Goal: Information Seeking & Learning: Check status

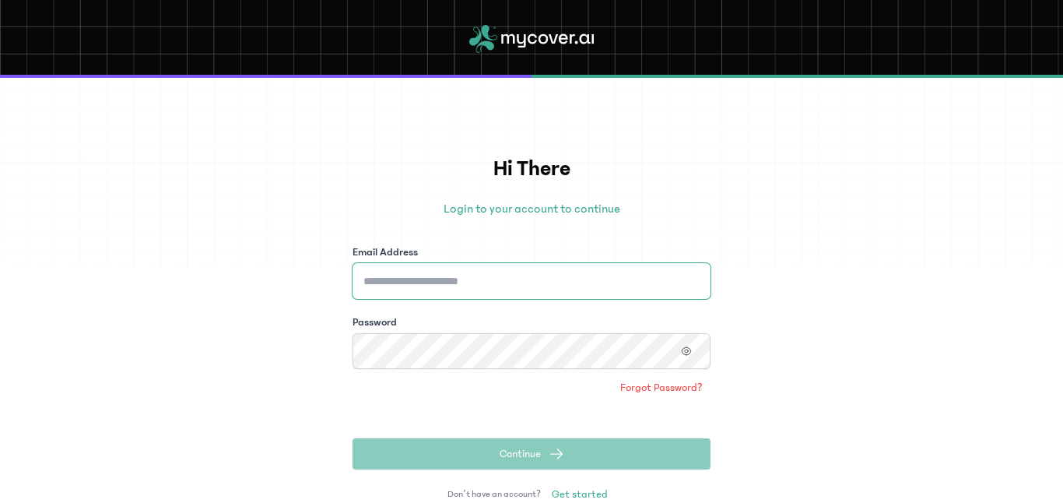
type input "**********"
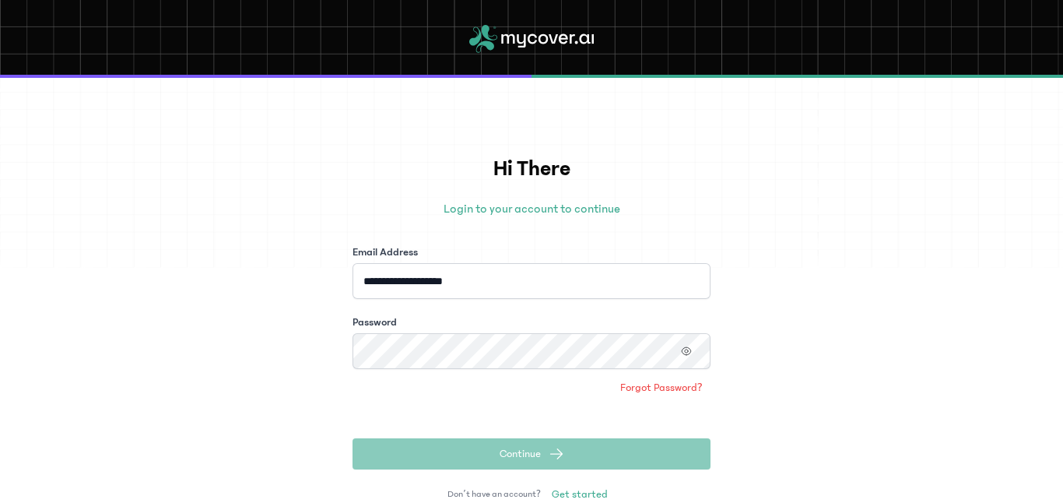
click at [492, 463] on button "Continue" at bounding box center [532, 453] width 358 height 31
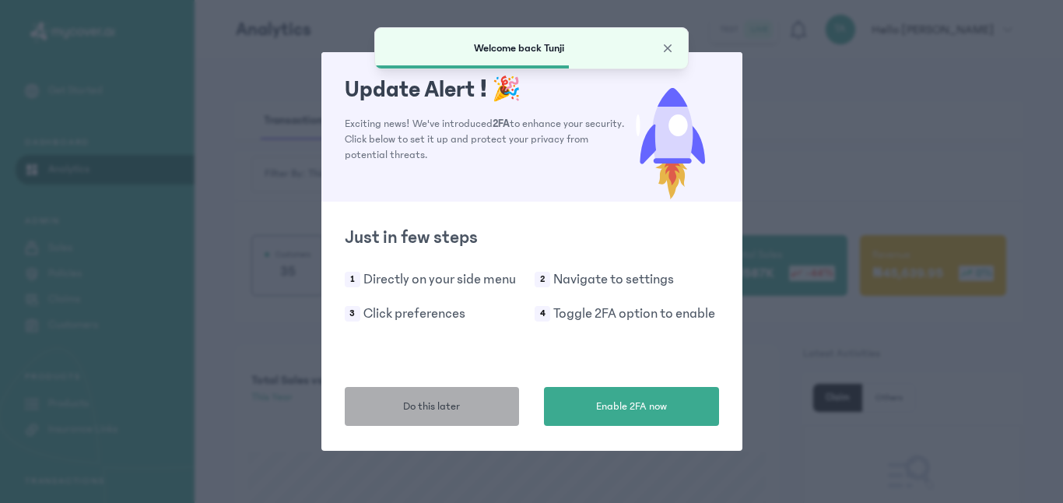
click at [465, 410] on button "Do this later" at bounding box center [432, 406] width 175 height 39
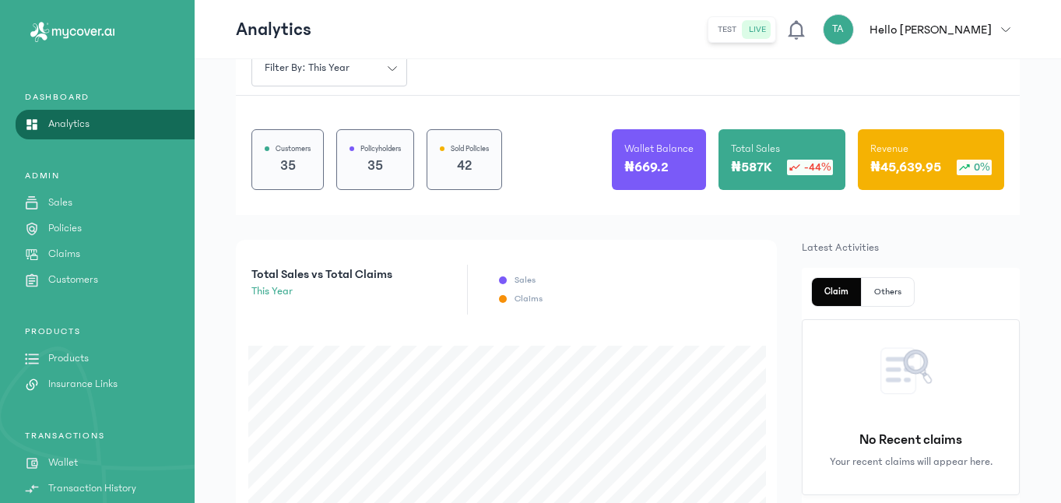
scroll to position [52, 0]
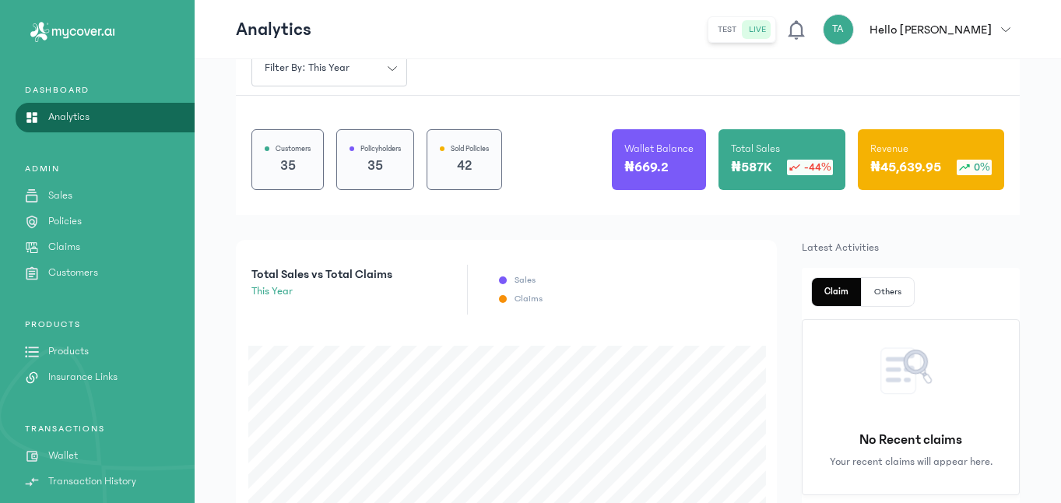
click at [72, 245] on p "Claims" at bounding box center [64, 247] width 32 height 16
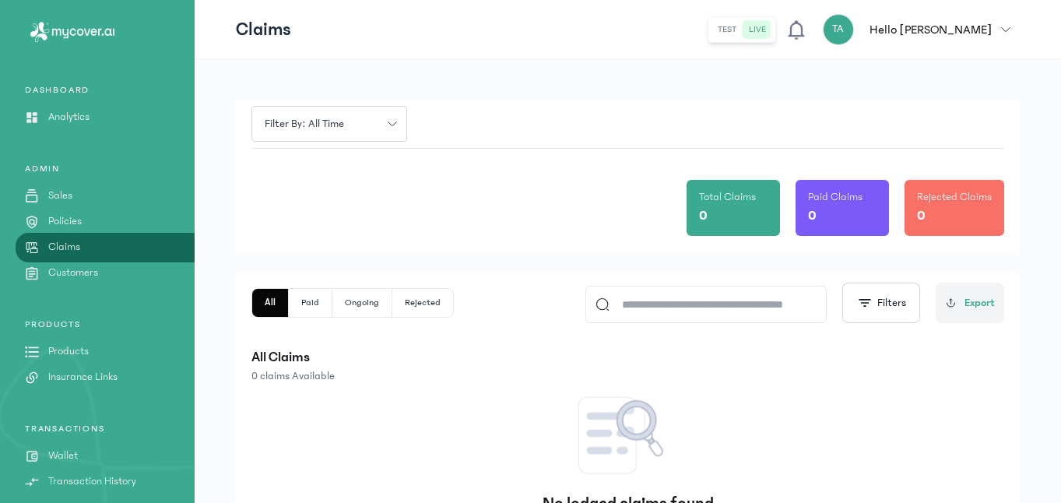
click at [70, 216] on p "Policies" at bounding box center [64, 221] width 33 height 16
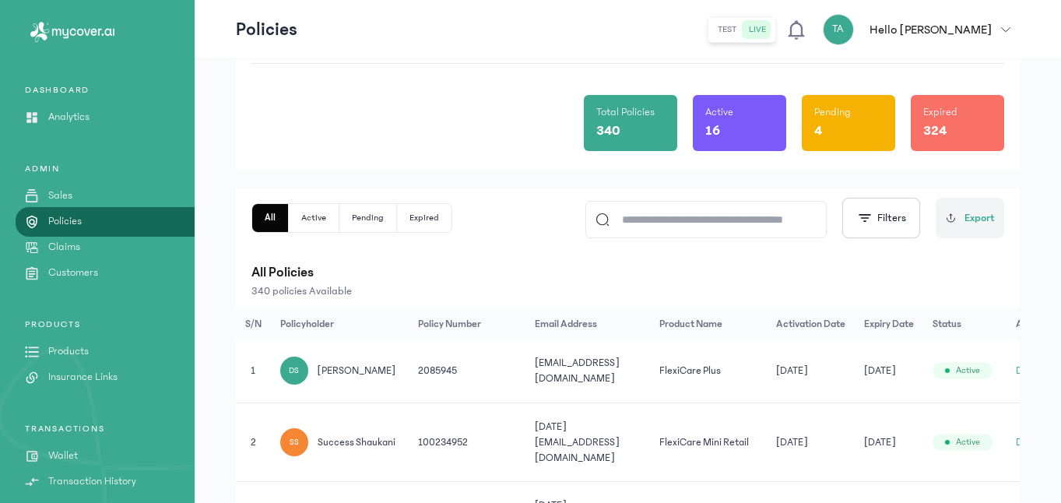
scroll to position [0, 32]
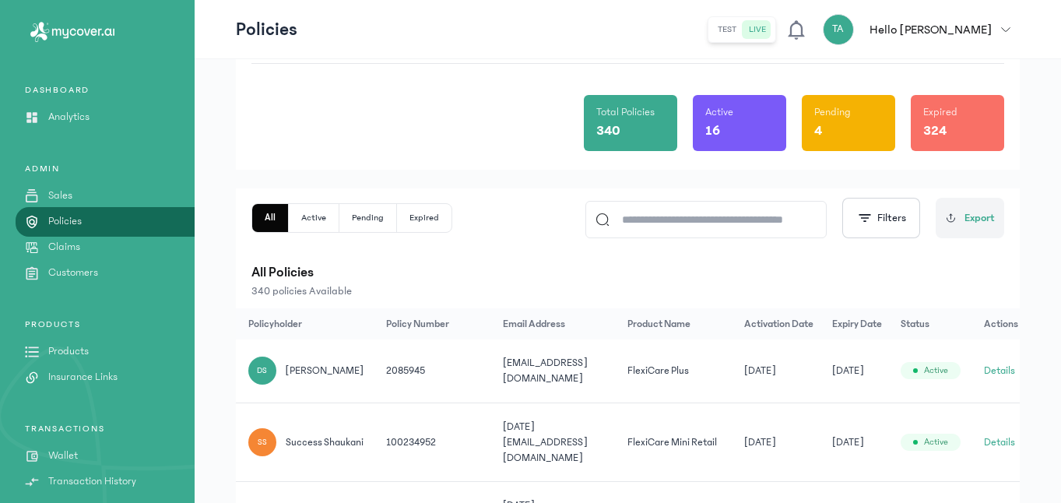
click at [991, 371] on button "Details" at bounding box center [999, 371] width 31 height 16
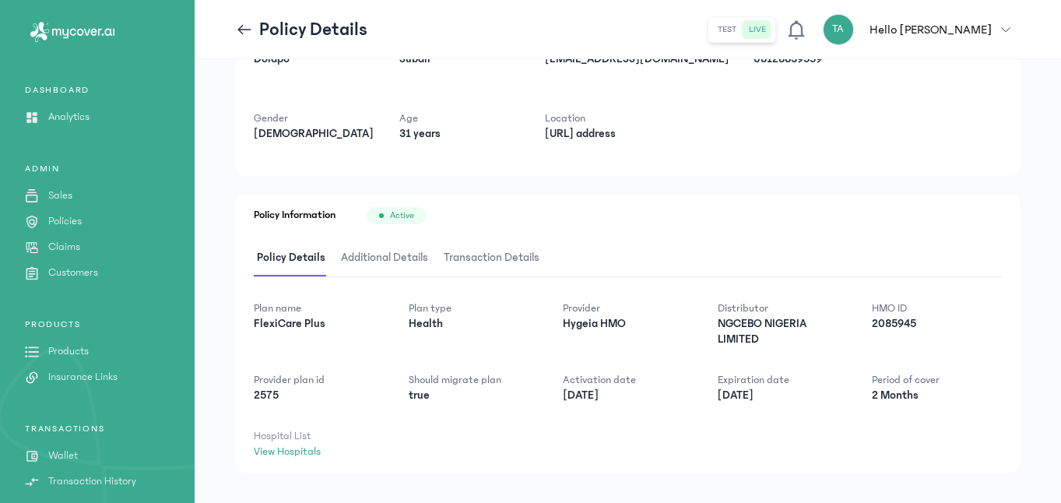
scroll to position [93, 0]
click at [401, 256] on span "Additional Details" at bounding box center [384, 257] width 93 height 37
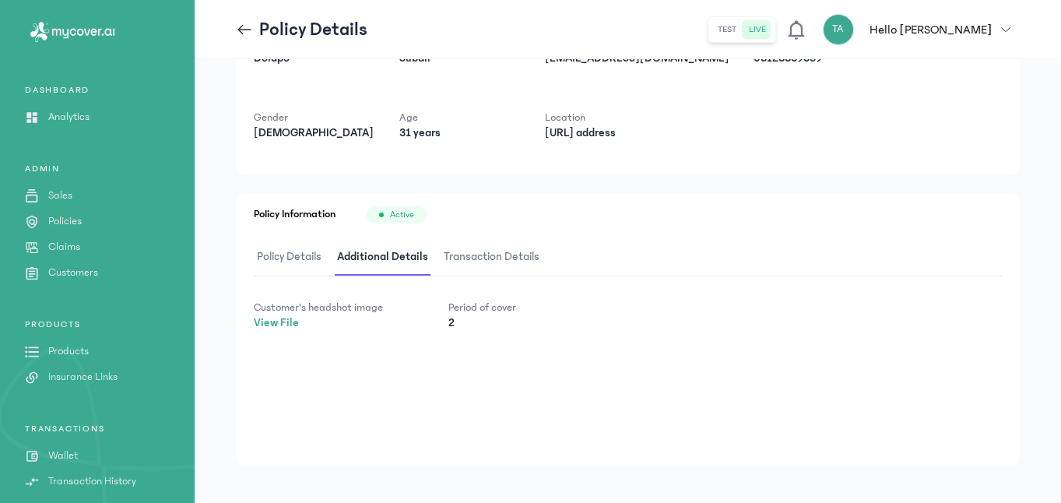
click at [282, 323] on link "View File" at bounding box center [276, 322] width 45 height 13
click at [503, 262] on span "Transaction Details" at bounding box center [491, 257] width 102 height 37
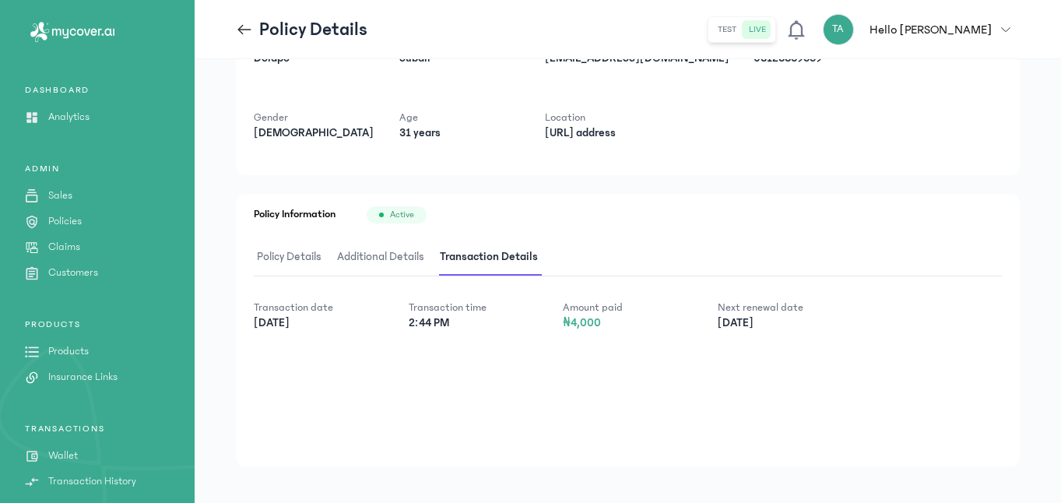
scroll to position [106, 0]
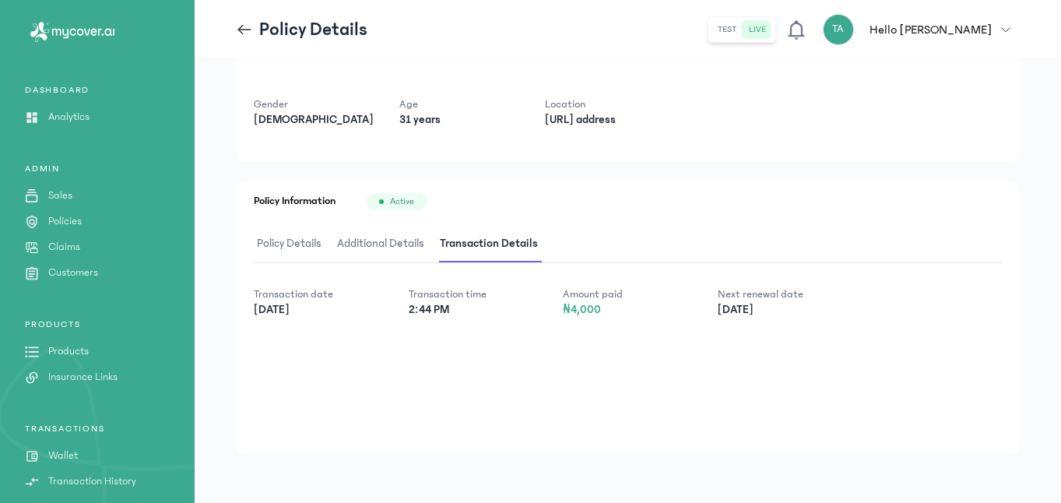
click at [307, 242] on span "Policy Details" at bounding box center [289, 244] width 71 height 37
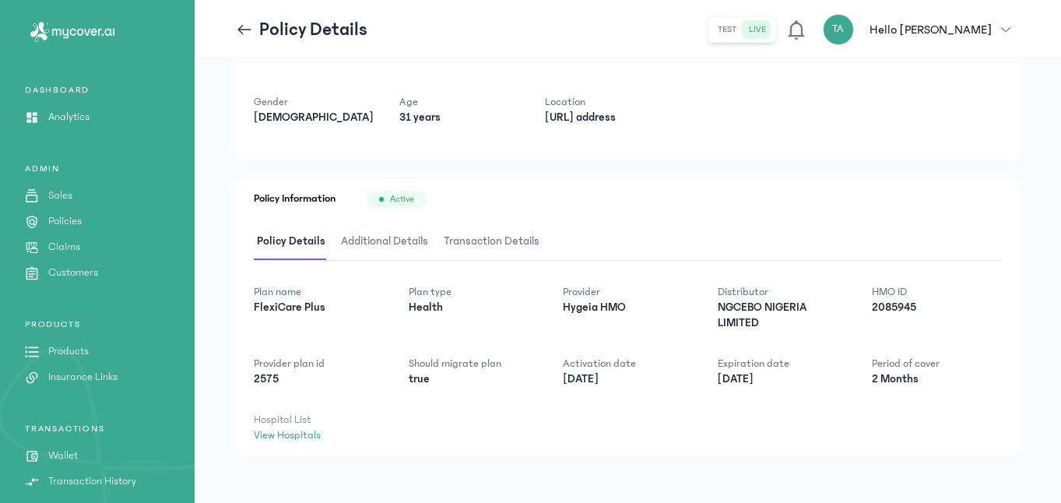
scroll to position [111, 0]
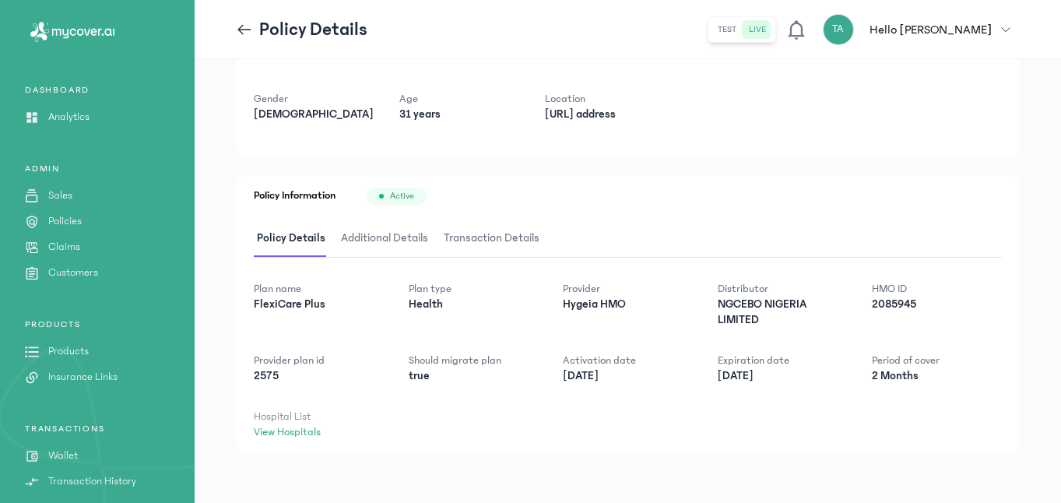
click at [381, 237] on span "Additional Details" at bounding box center [384, 238] width 93 height 37
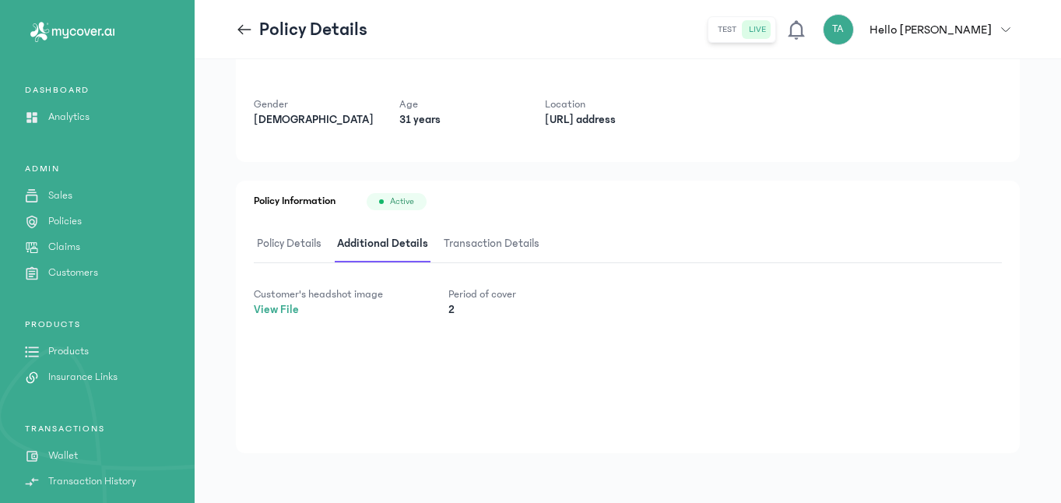
scroll to position [106, 0]
click at [486, 244] on span "Transaction Details" at bounding box center [491, 244] width 102 height 37
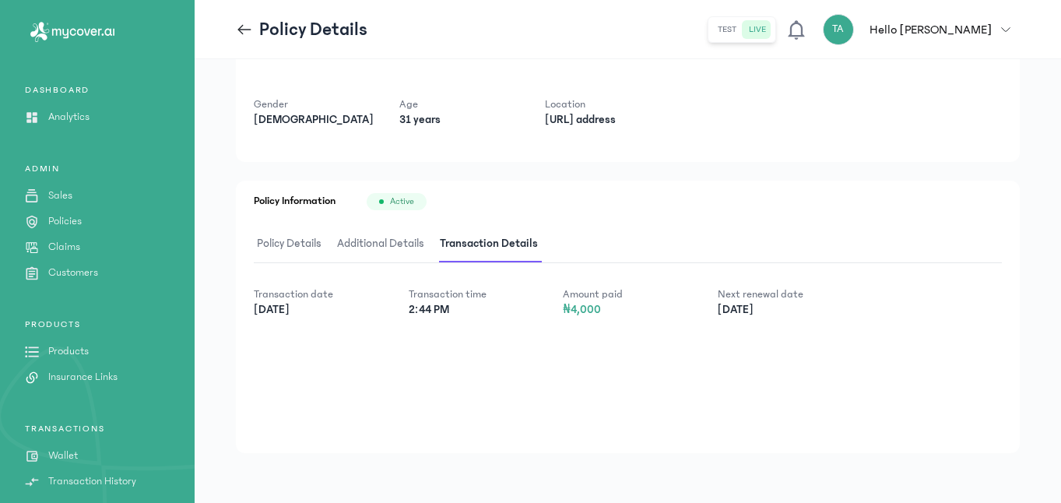
click at [275, 244] on span "Policy Details" at bounding box center [289, 244] width 71 height 37
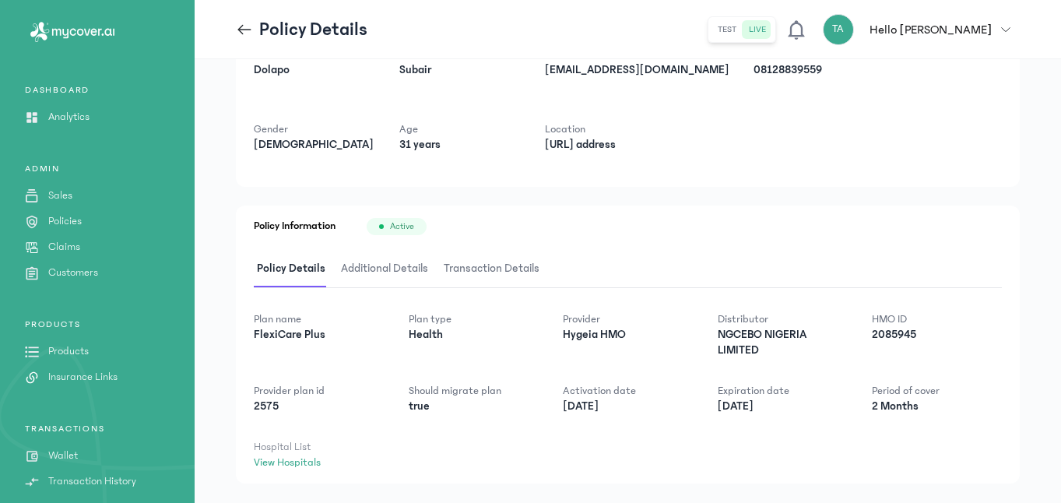
scroll to position [111, 0]
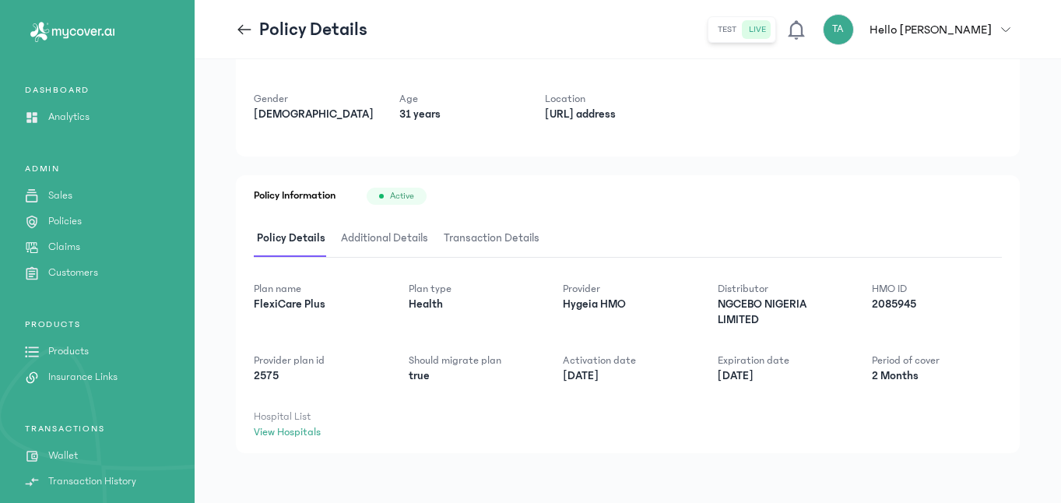
click at [77, 277] on p "Customers" at bounding box center [73, 273] width 50 height 16
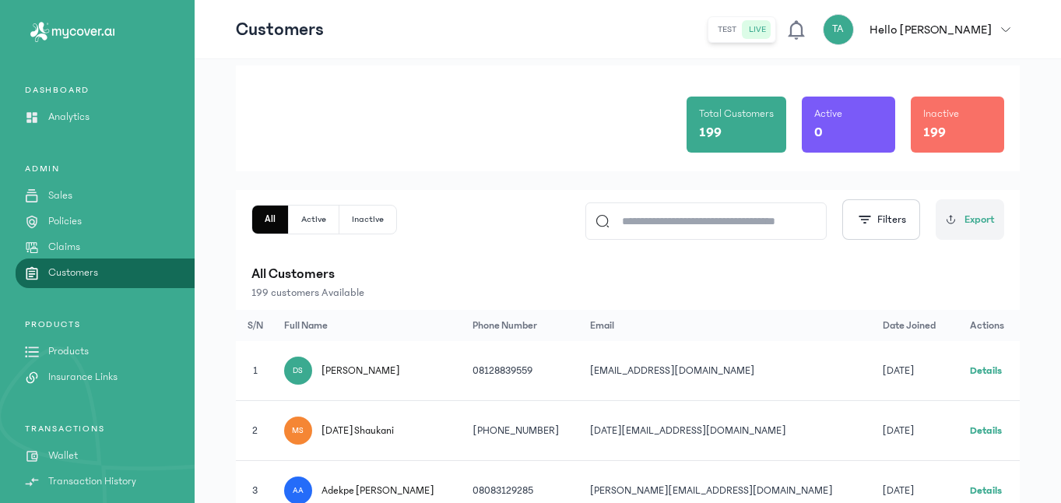
scroll to position [60, 0]
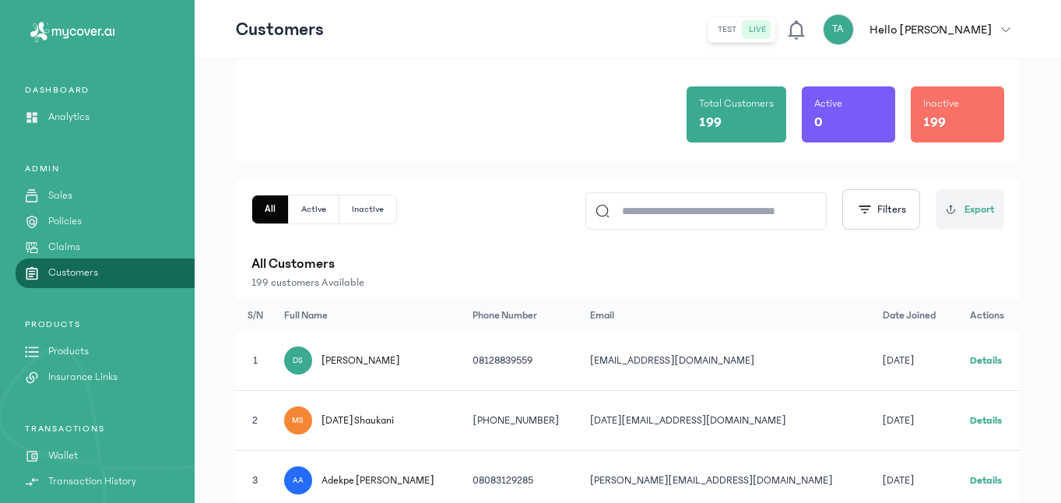
click at [988, 360] on link "Details" at bounding box center [986, 360] width 32 height 11
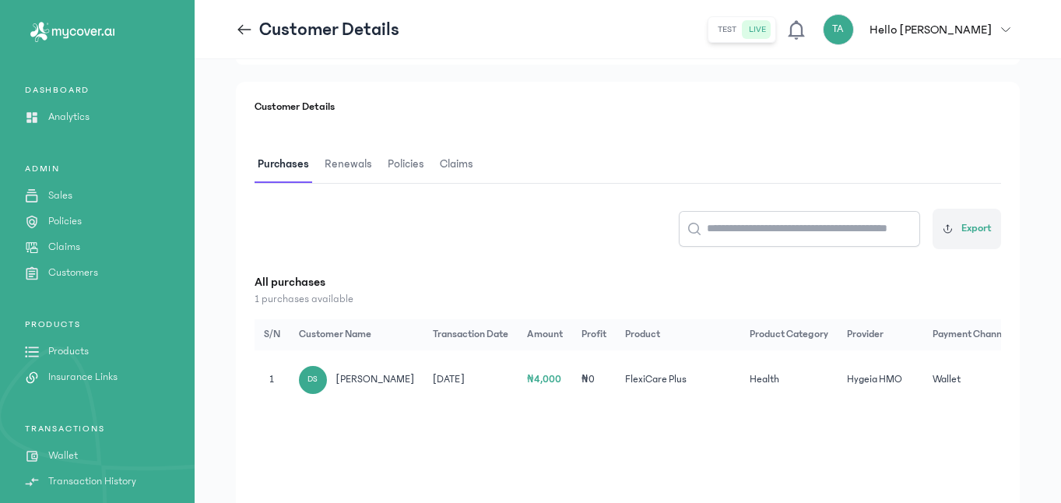
scroll to position [114, 0]
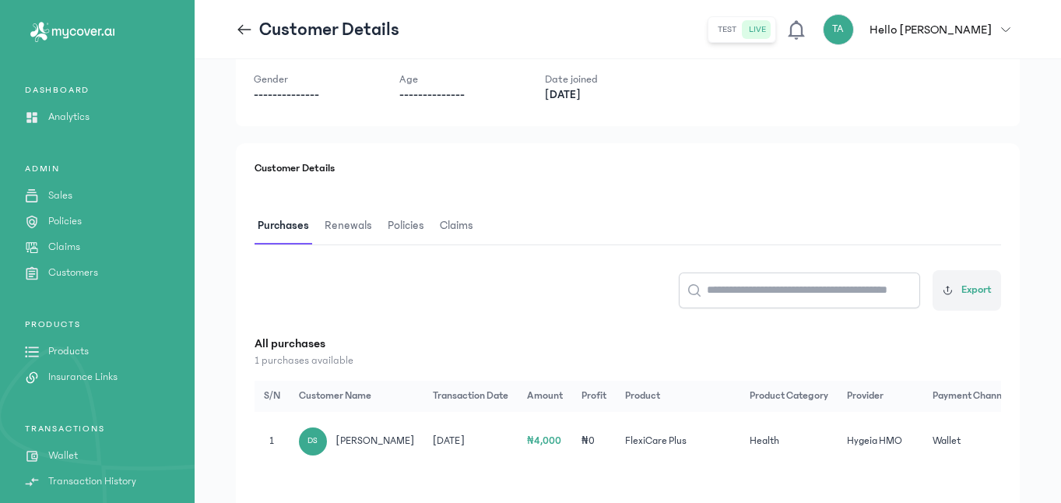
click at [448, 226] on span "Claims" at bounding box center [457, 226] width 40 height 37
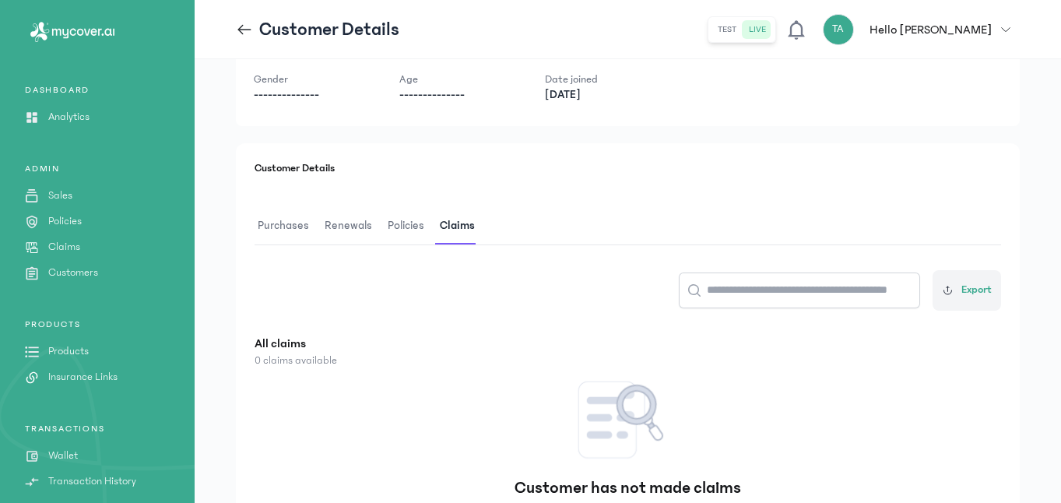
click at [395, 223] on span "Policies" at bounding box center [405, 226] width 43 height 37
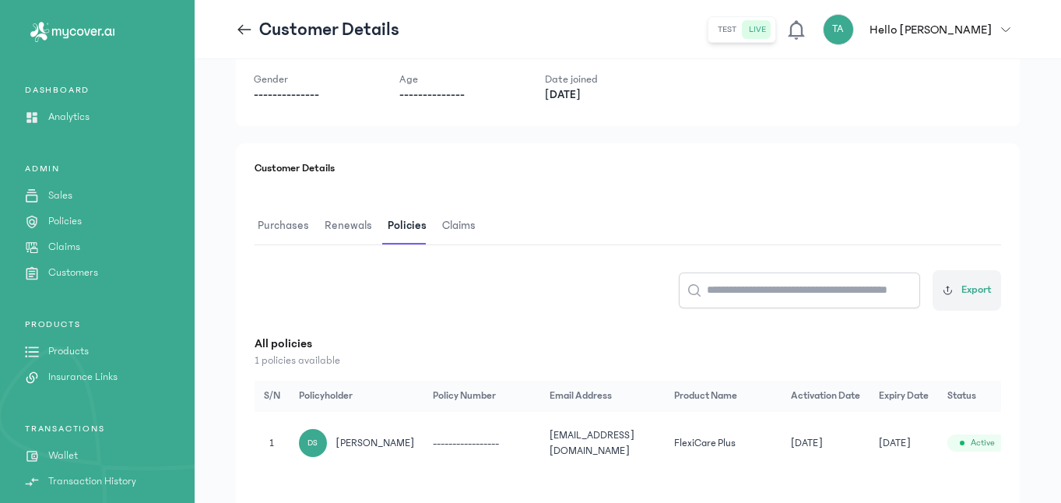
click at [347, 228] on span "Renewals" at bounding box center [348, 226] width 54 height 37
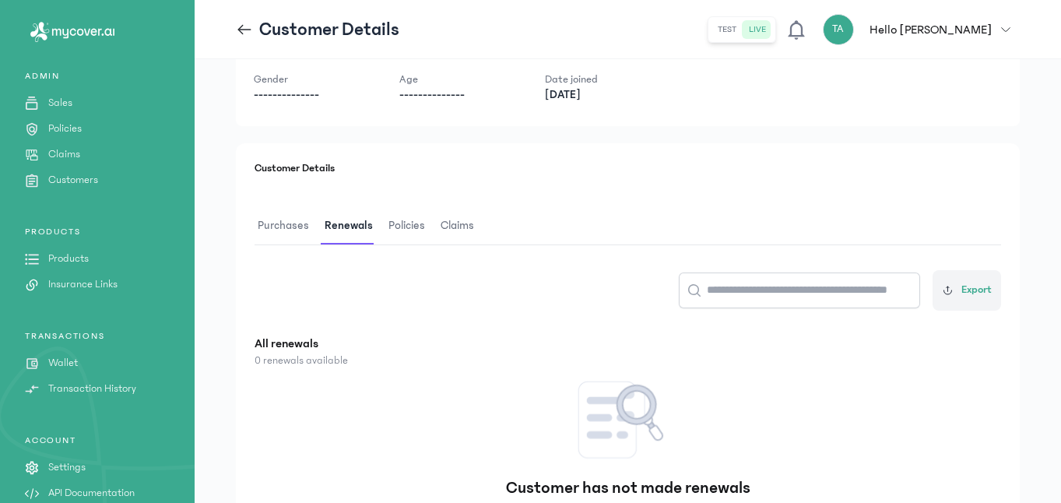
scroll to position [163, 0]
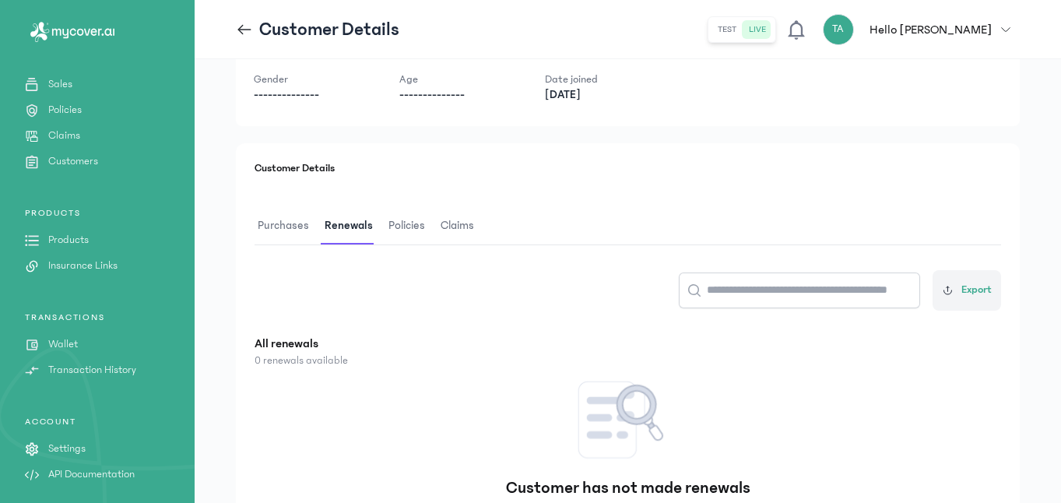
click at [129, 377] on p "Transaction History" at bounding box center [92, 370] width 88 height 16
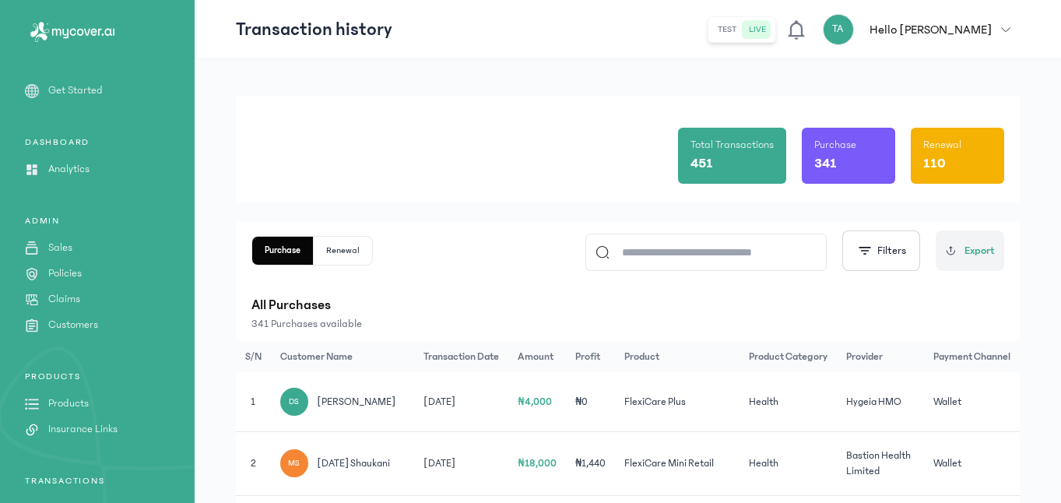
click at [72, 255] on link "Sales" at bounding box center [97, 248] width 195 height 16
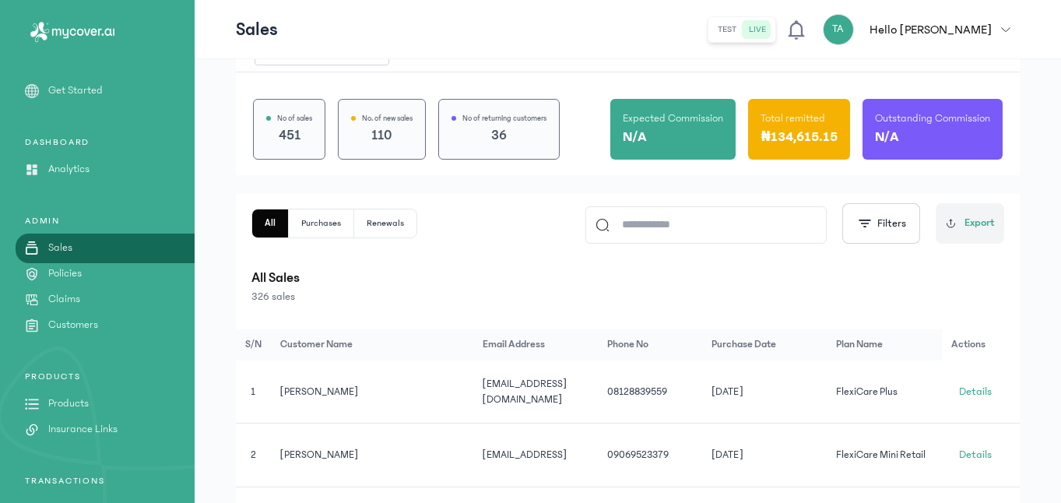
scroll to position [106, 0]
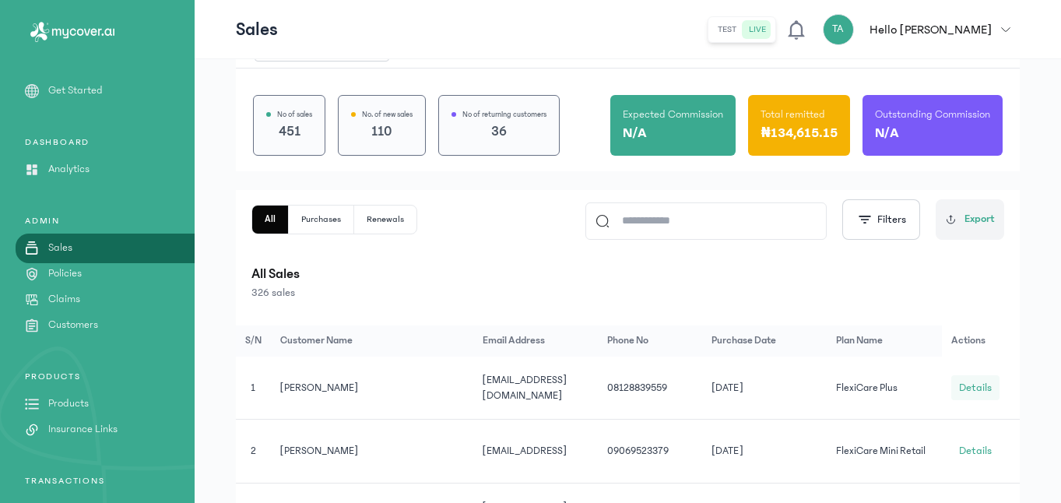
click at [977, 381] on span "Details" at bounding box center [975, 388] width 33 height 16
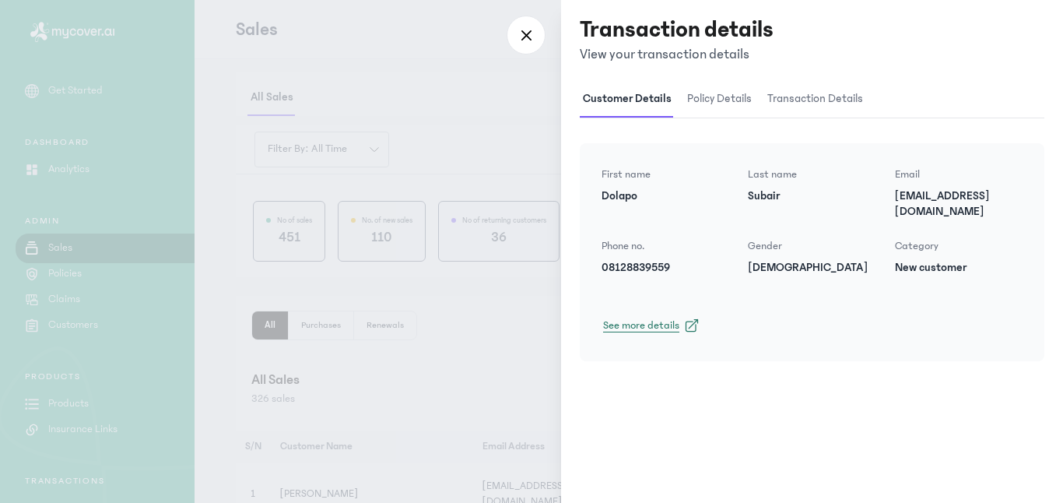
click at [673, 318] on span "See more details" at bounding box center [641, 326] width 76 height 16
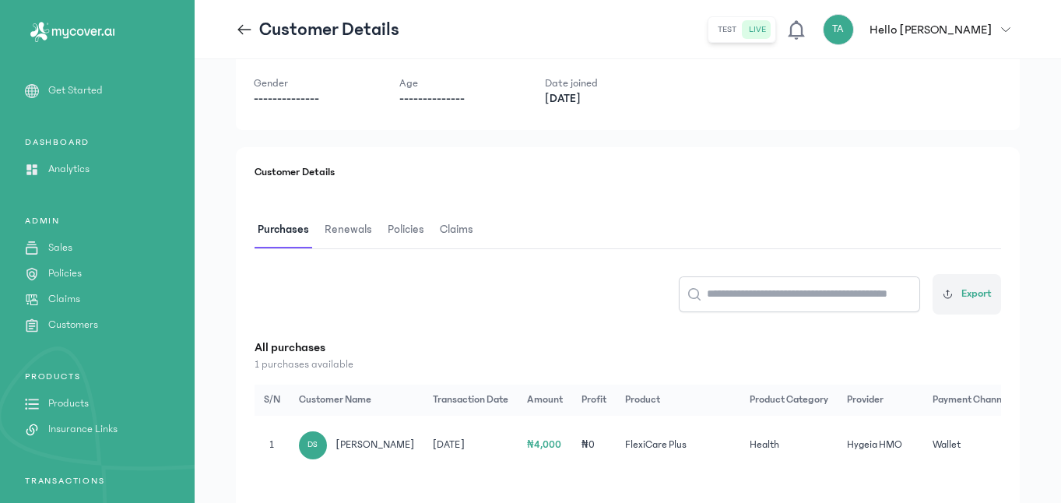
scroll to position [127, 0]
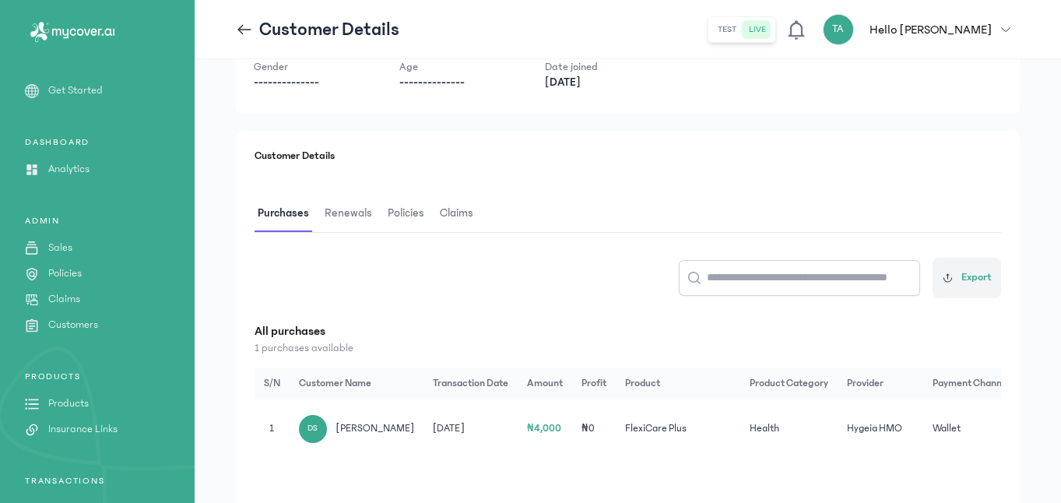
click at [80, 296] on link "Claims" at bounding box center [97, 299] width 195 height 16
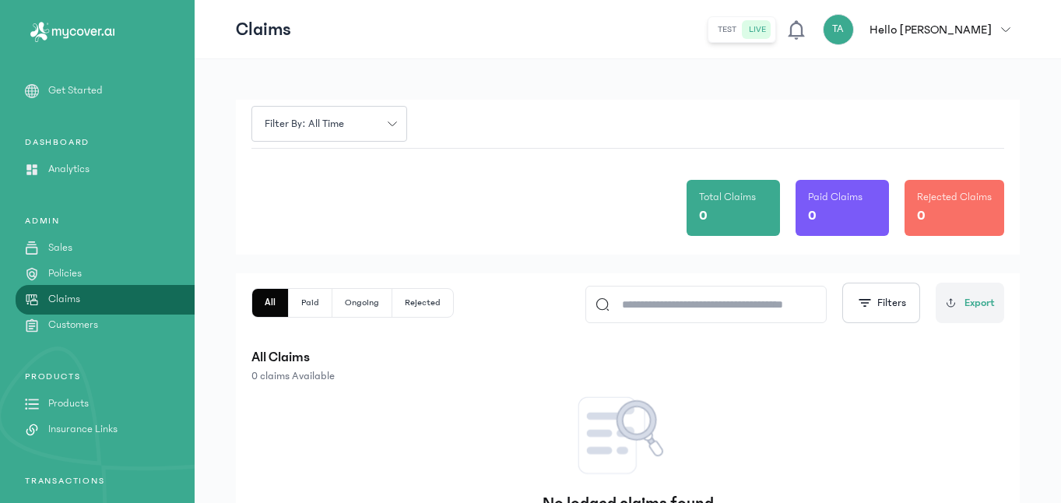
click at [79, 317] on p "Customers" at bounding box center [73, 325] width 50 height 16
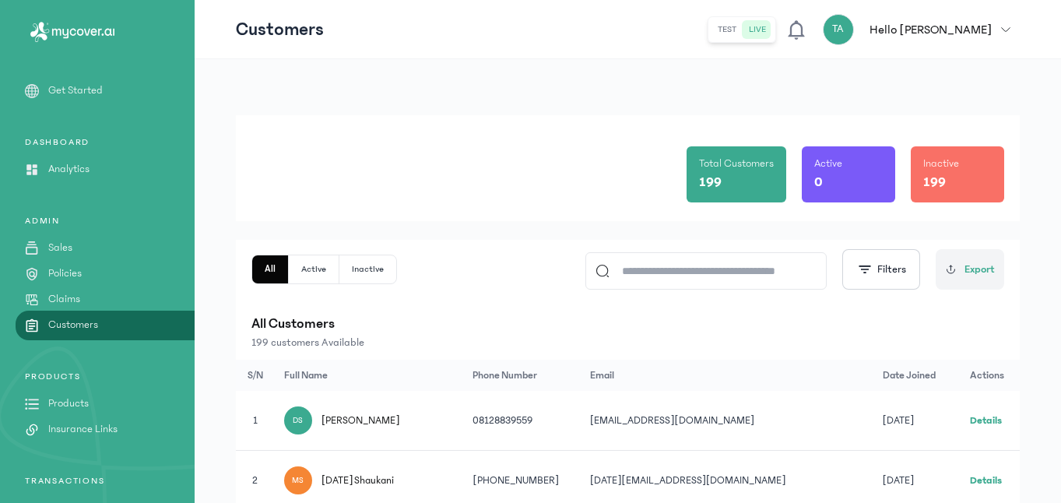
click at [75, 268] on p "Policies" at bounding box center [64, 273] width 33 height 16
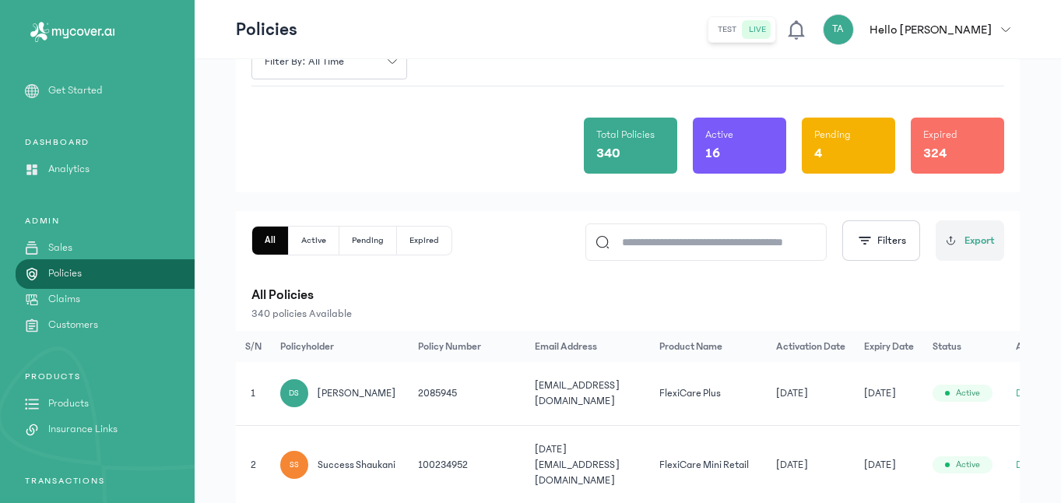
scroll to position [0, 32]
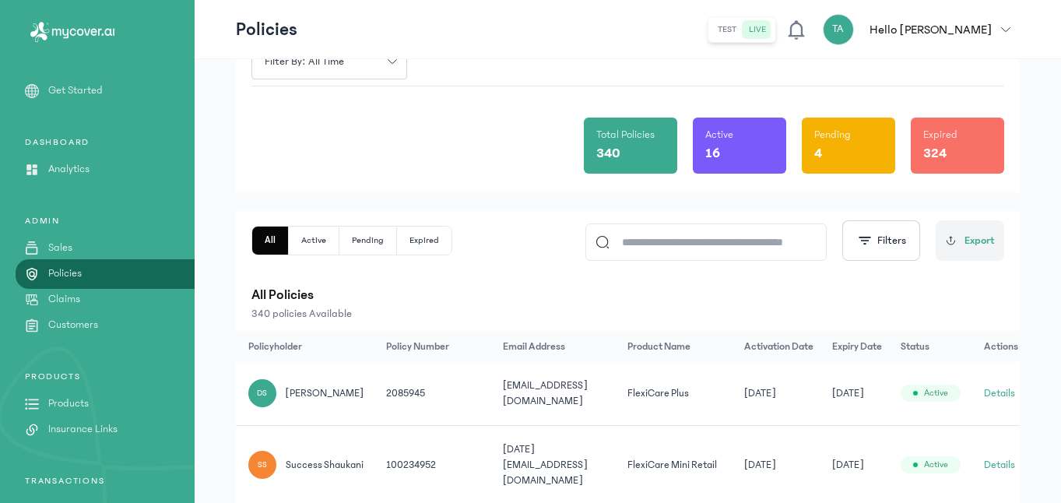
click at [1005, 394] on button "Details" at bounding box center [999, 393] width 31 height 16
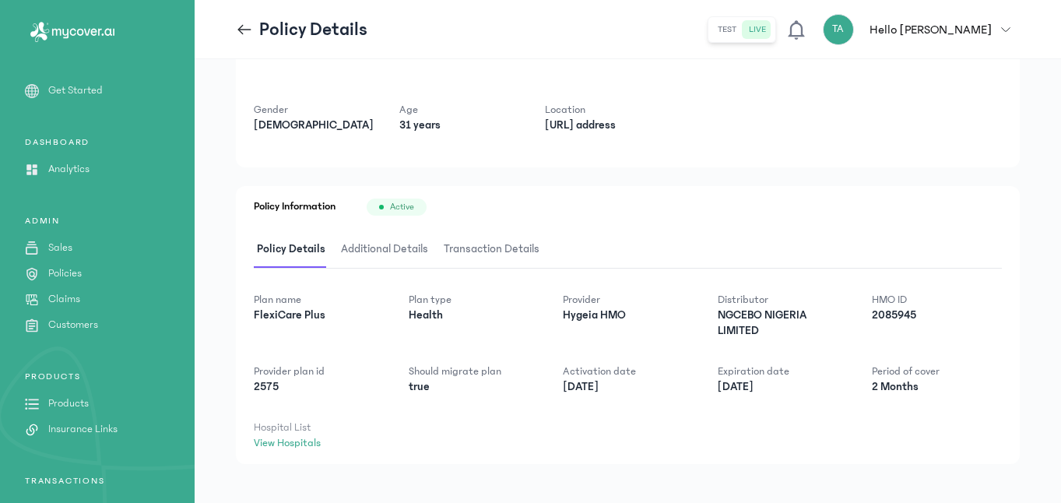
scroll to position [109, 0]
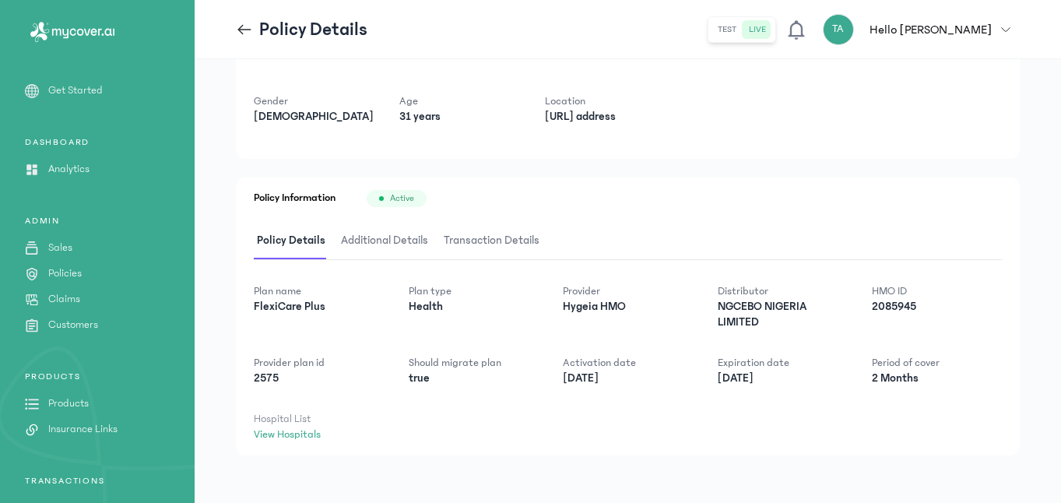
click at [528, 235] on span "Transaction Details" at bounding box center [491, 241] width 102 height 37
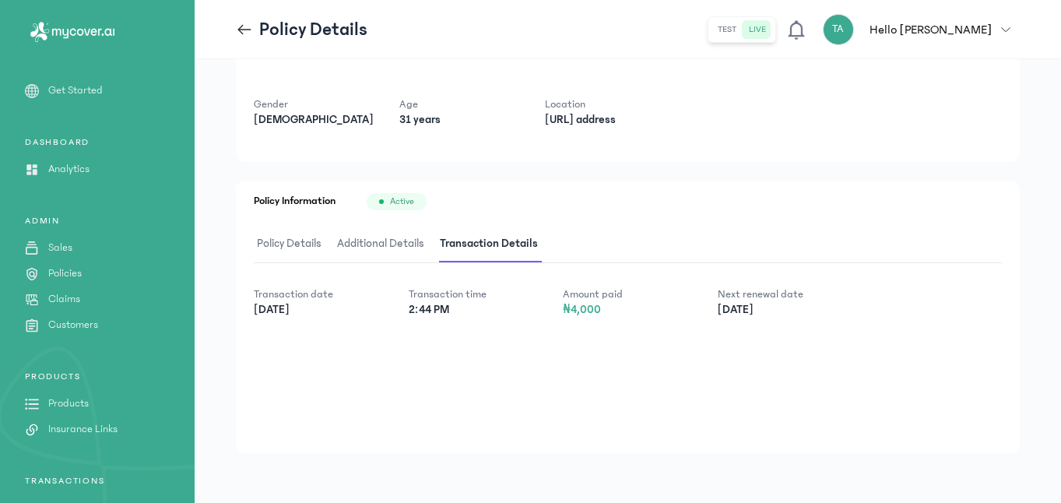
scroll to position [106, 0]
click at [392, 239] on span "Additional Details" at bounding box center [380, 244] width 93 height 37
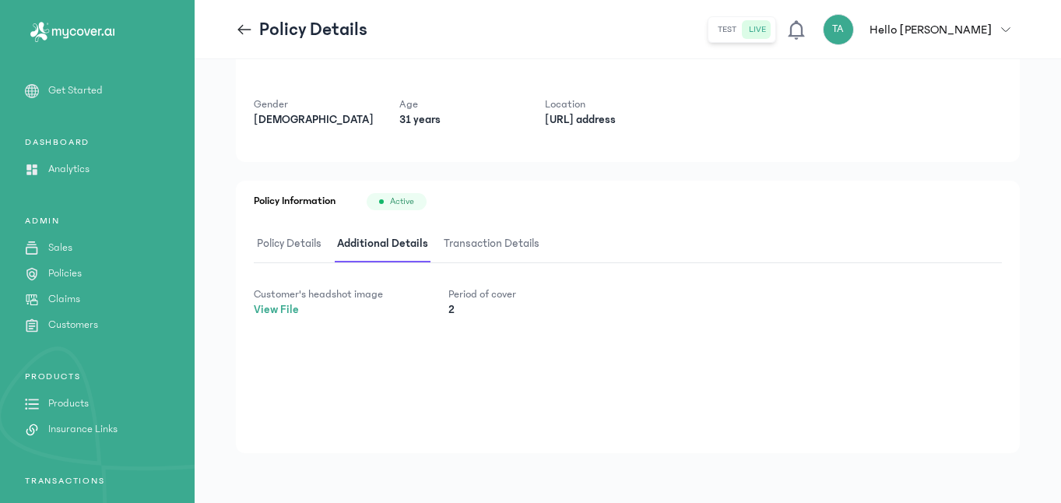
click at [286, 242] on span "Policy Details" at bounding box center [289, 244] width 71 height 37
